Goal: Transaction & Acquisition: Purchase product/service

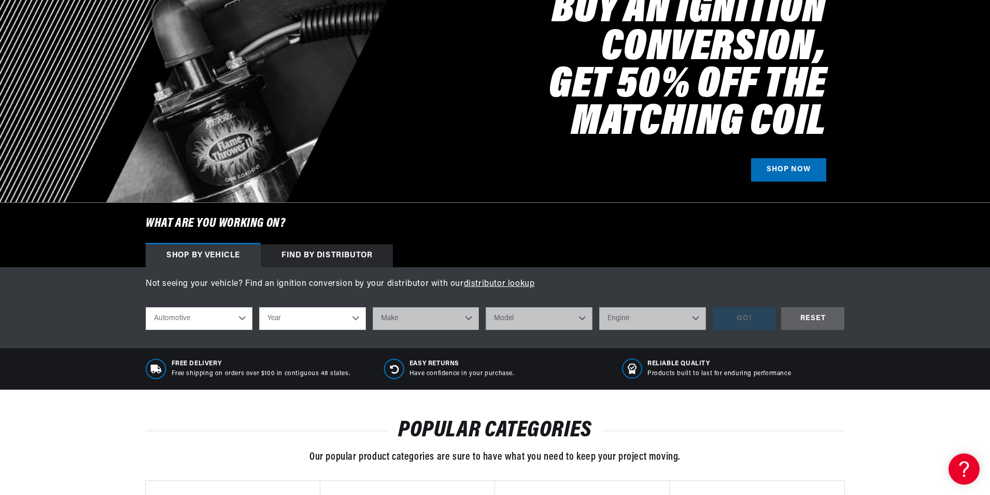
scroll to position [311, 0]
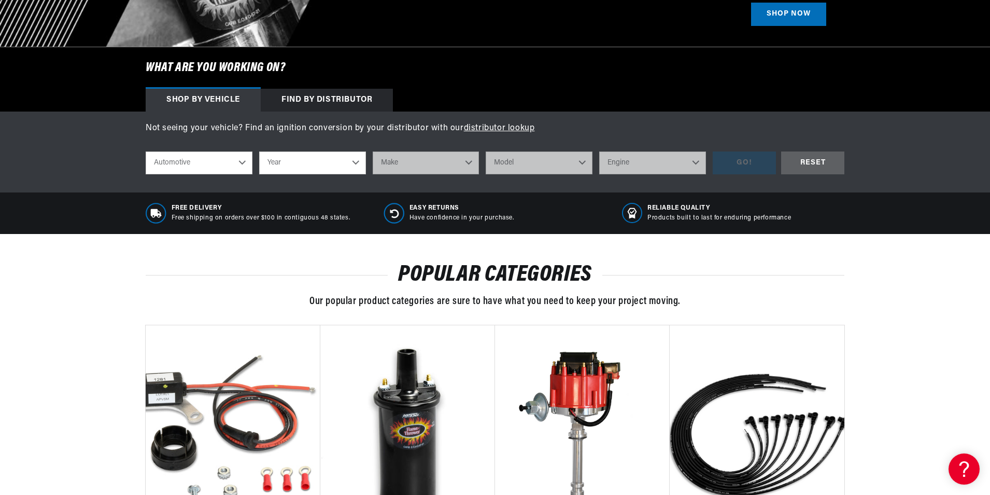
click at [238, 161] on select "Automotive Agricultural Industrial Marine Motorcycle" at bounding box center [199, 162] width 107 height 23
click at [350, 166] on select "Year [DATE] 2021 2020 2019 2018 2017 2016 2015 2014 2013 2012 2011 2010 2009 20…" at bounding box center [312, 162] width 107 height 23
select select "1970"
click at [259, 151] on select "Year [DATE] 2021 2020 2019 2018 2017 2016 2015 2014 2013 2012 2011 2010 2009 20…" at bounding box center [312, 162] width 107 height 23
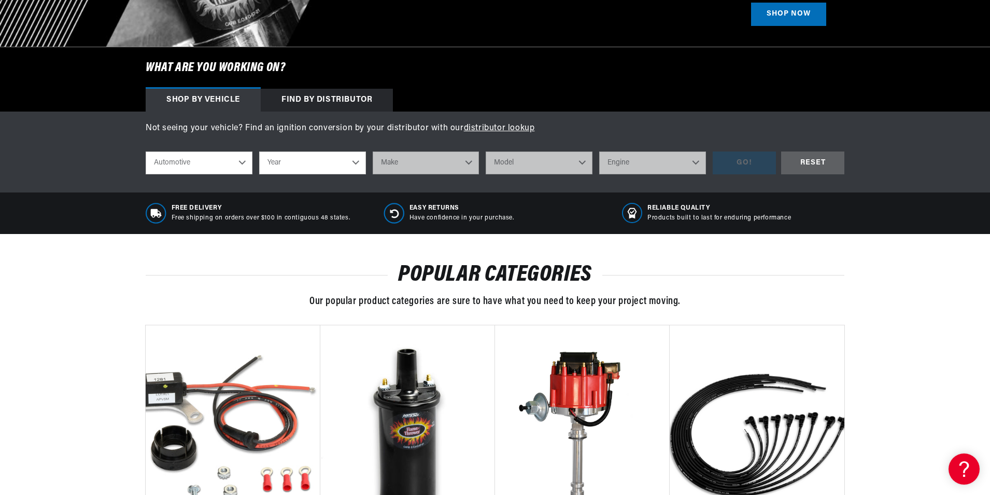
select select "1970"
click at [460, 166] on select "Make Alfa Romeo American Motors Aston [PERSON_NAME] Audi [GEOGRAPHIC_DATA] [PER…" at bounding box center [426, 162] width 107 height 23
select select "Pontiac"
click at [373, 151] on select "Make Alfa Romeo American Motors Aston [PERSON_NAME] Audi [GEOGRAPHIC_DATA] [PER…" at bounding box center [426, 162] width 107 height 23
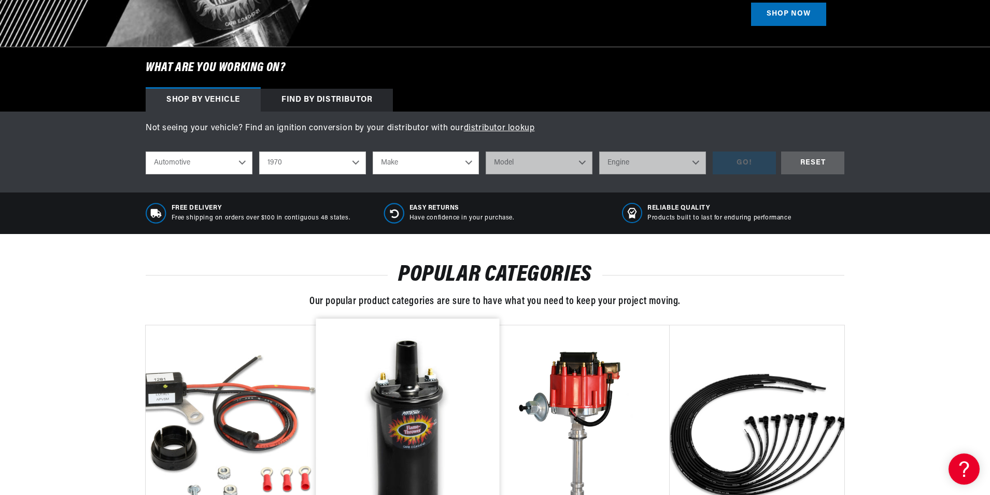
select select "Pontiac"
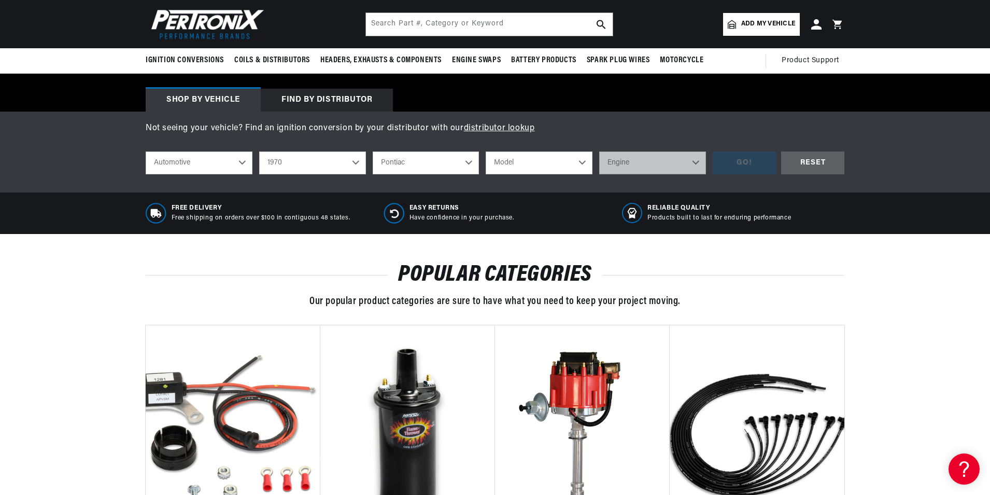
scroll to position [0, 183]
click at [581, 152] on select "Model Acadian [GEOGRAPHIC_DATA] Catalina Executive Firebird Grand Prix GTO LeMa…" at bounding box center [539, 162] width 107 height 23
select select "GTO"
click at [486, 151] on select "Model Acadian [GEOGRAPHIC_DATA] Catalina Executive Firebird Grand Prix GTO LeMa…" at bounding box center [539, 162] width 107 height 23
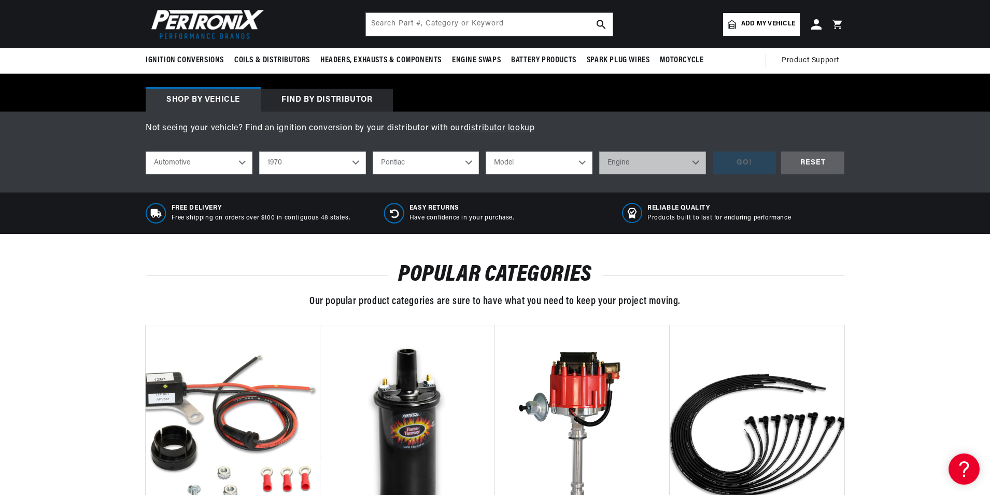
select select "GTO"
click at [693, 167] on select "Engine 6.4L 400cid / 6.6L 402cid / 6.6L 455cid / 7.5L" at bounding box center [652, 162] width 107 height 23
select select "400cid-6.6L"
click at [599, 151] on select "Engine 6.4L 400cid / 6.6L 402cid / 6.6L 455cid / 7.5L" at bounding box center [652, 162] width 107 height 23
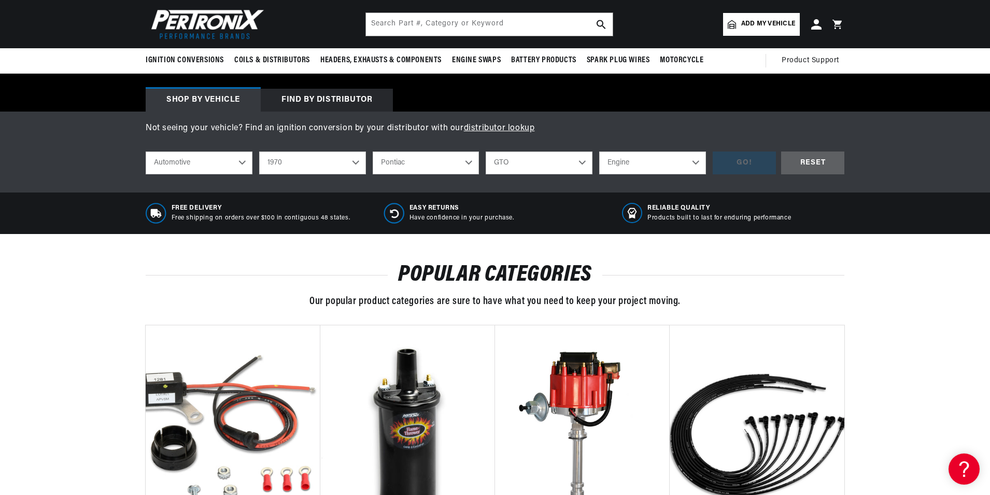
select select "400cid-6.6L"
click at [755, 165] on div "GO!" at bounding box center [744, 162] width 63 height 23
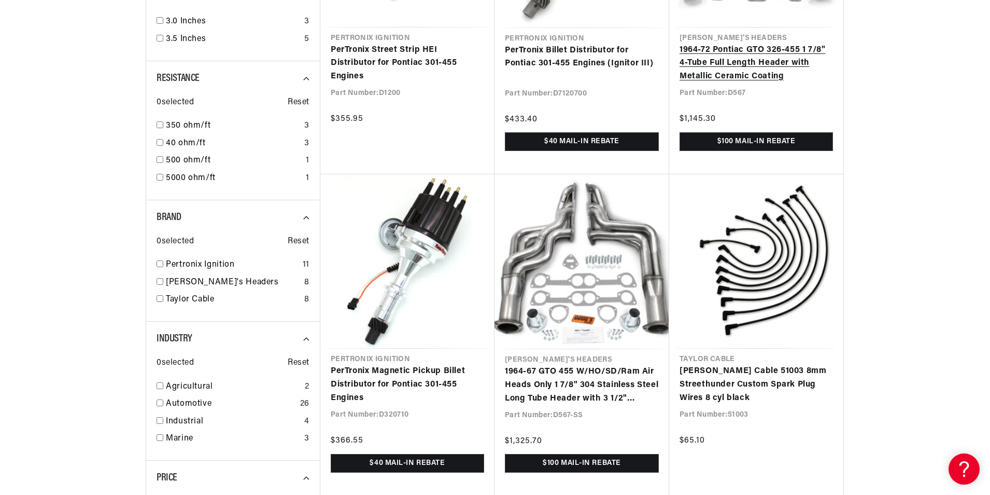
scroll to position [0, 87]
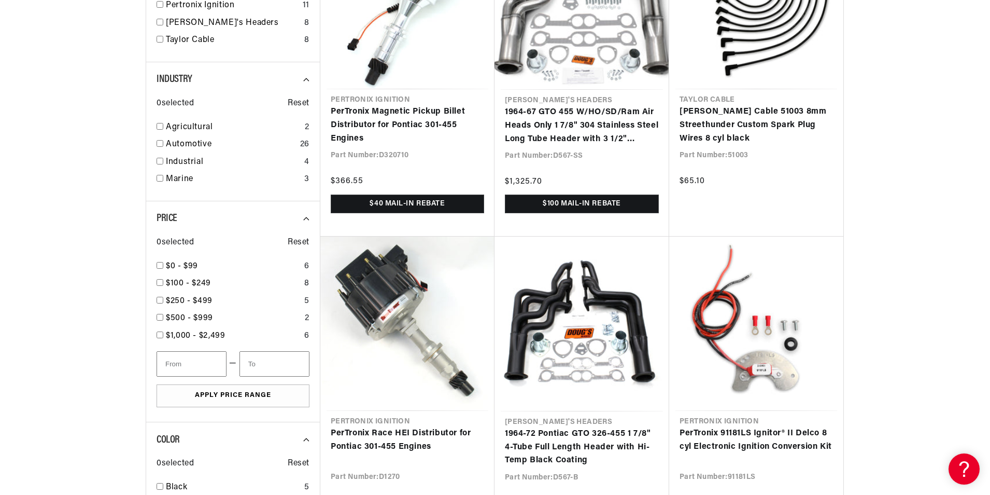
scroll to position [0, 648]
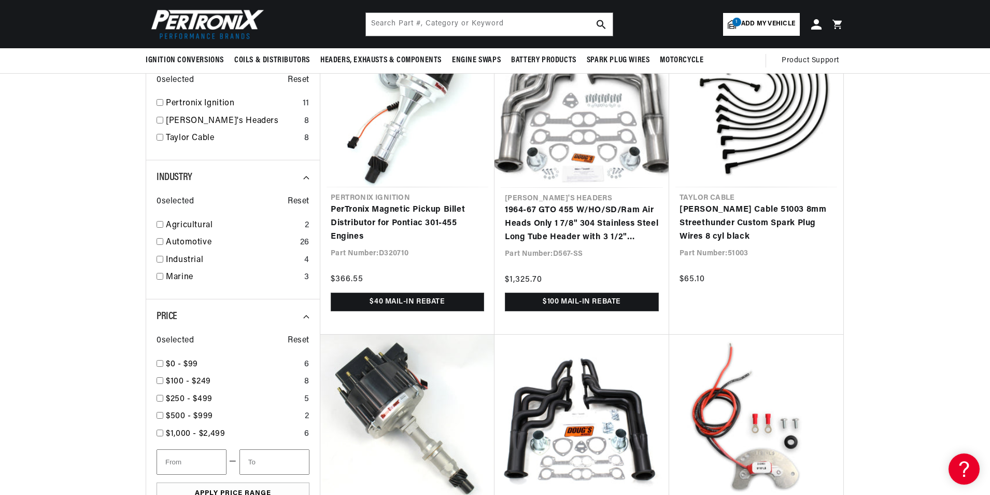
scroll to position [1141, 0]
